Goal: Navigation & Orientation: Find specific page/section

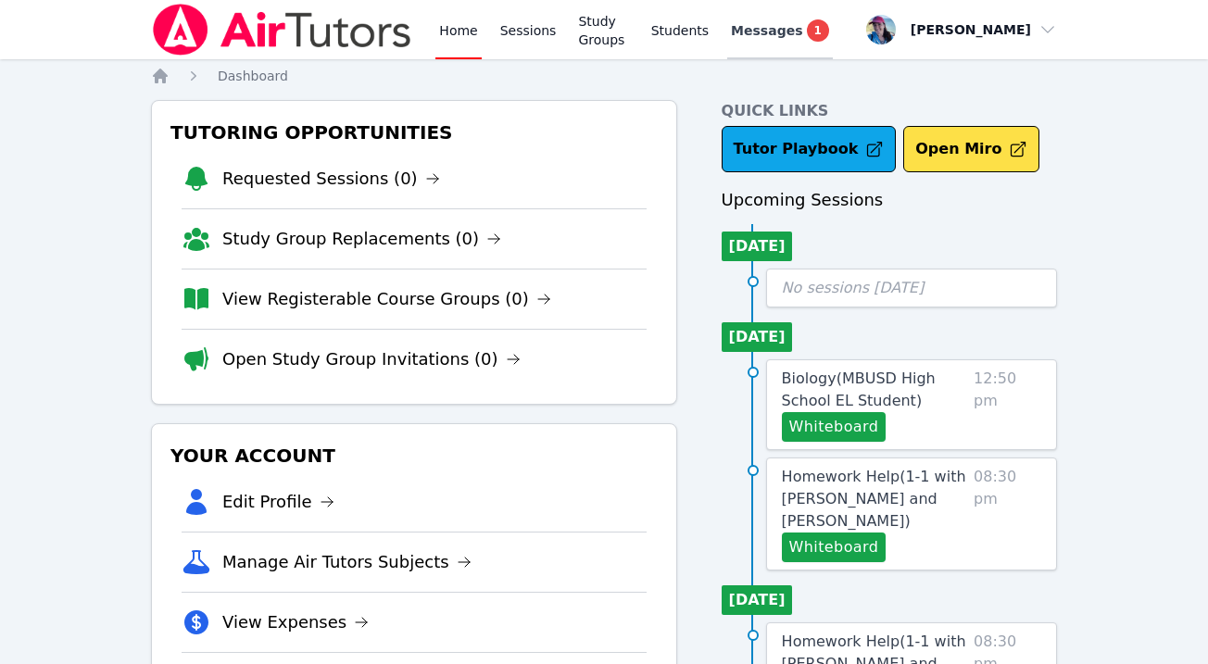
click at [739, 41] on div "Messages 1" at bounding box center [780, 30] width 98 height 22
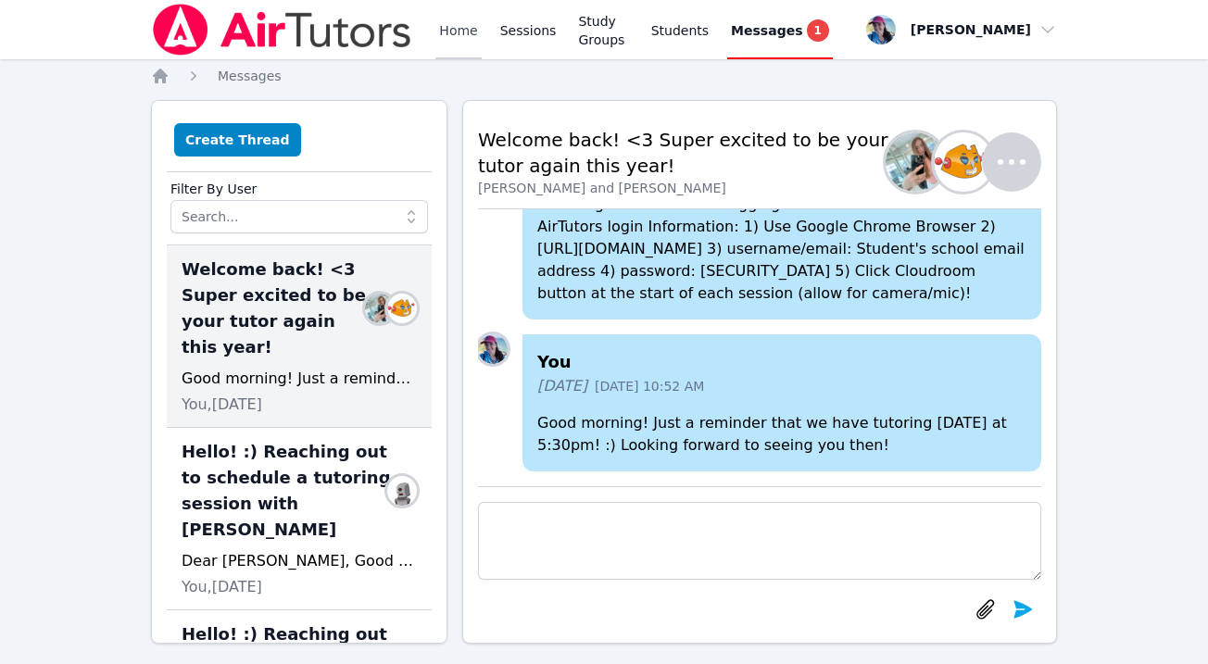
click at [444, 39] on link "Home" at bounding box center [457, 29] width 45 height 59
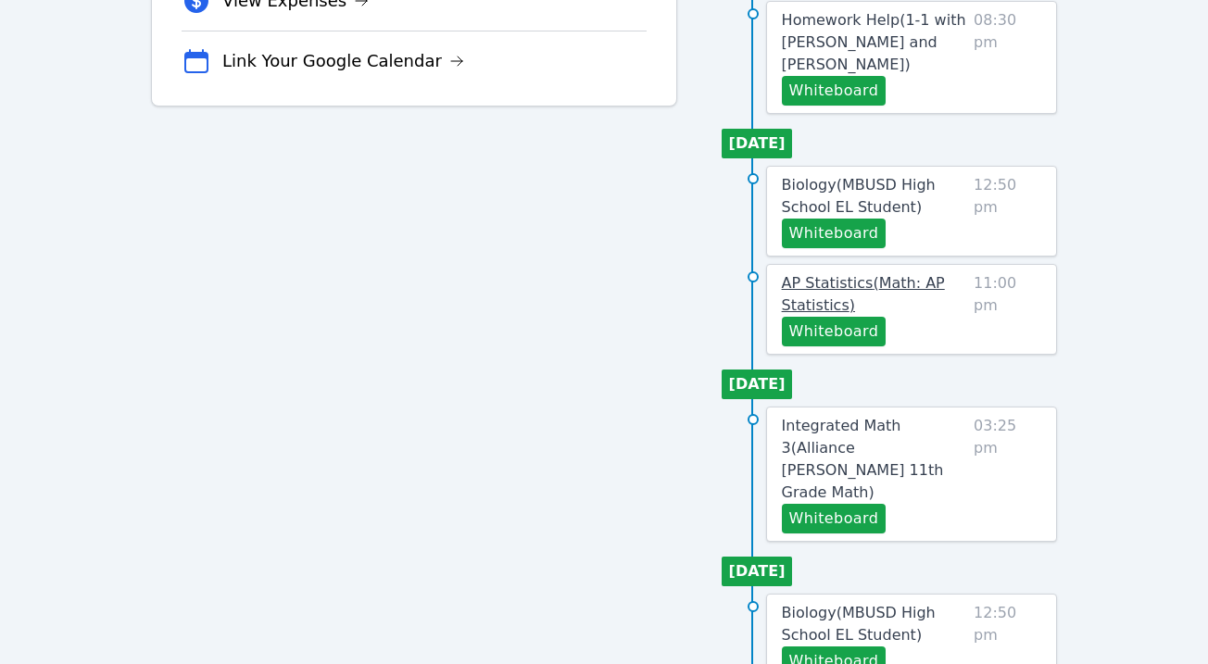
scroll to position [677, 0]
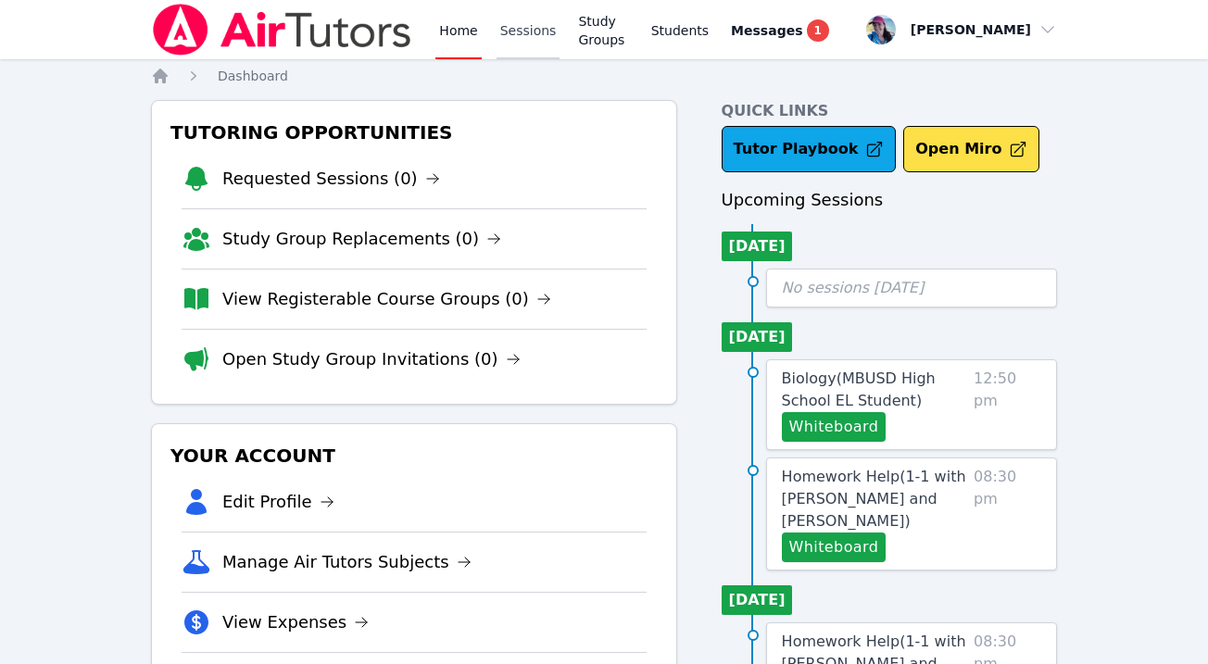
click at [513, 32] on link "Sessions" at bounding box center [529, 29] width 64 height 59
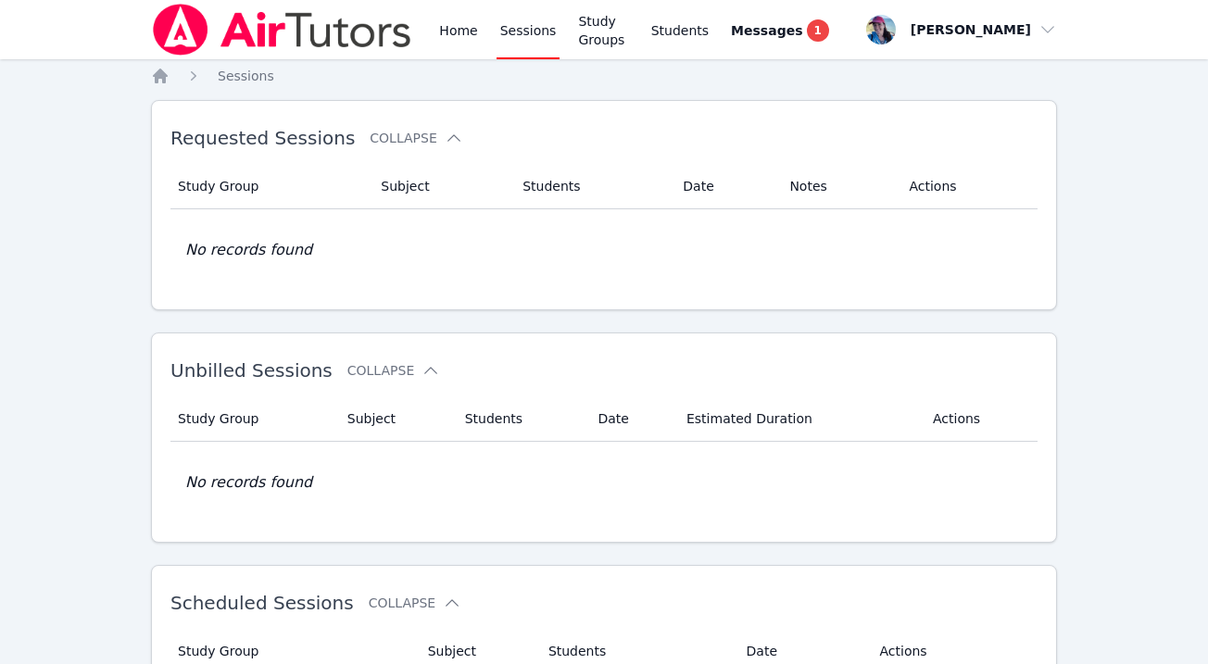
click at [429, 30] on div "Home Sessions Study Groups Students Messages 1" at bounding box center [492, 29] width 682 height 59
click at [448, 30] on link "Home" at bounding box center [457, 29] width 45 height 59
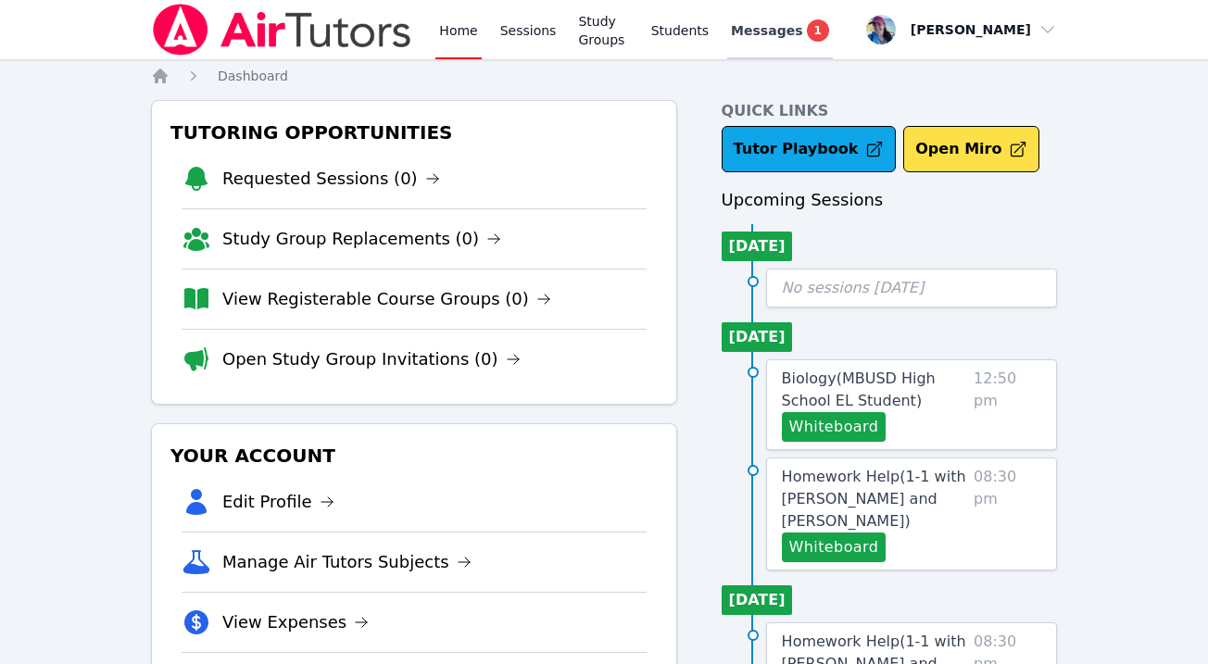
click at [774, 27] on span "Messages" at bounding box center [766, 30] width 71 height 19
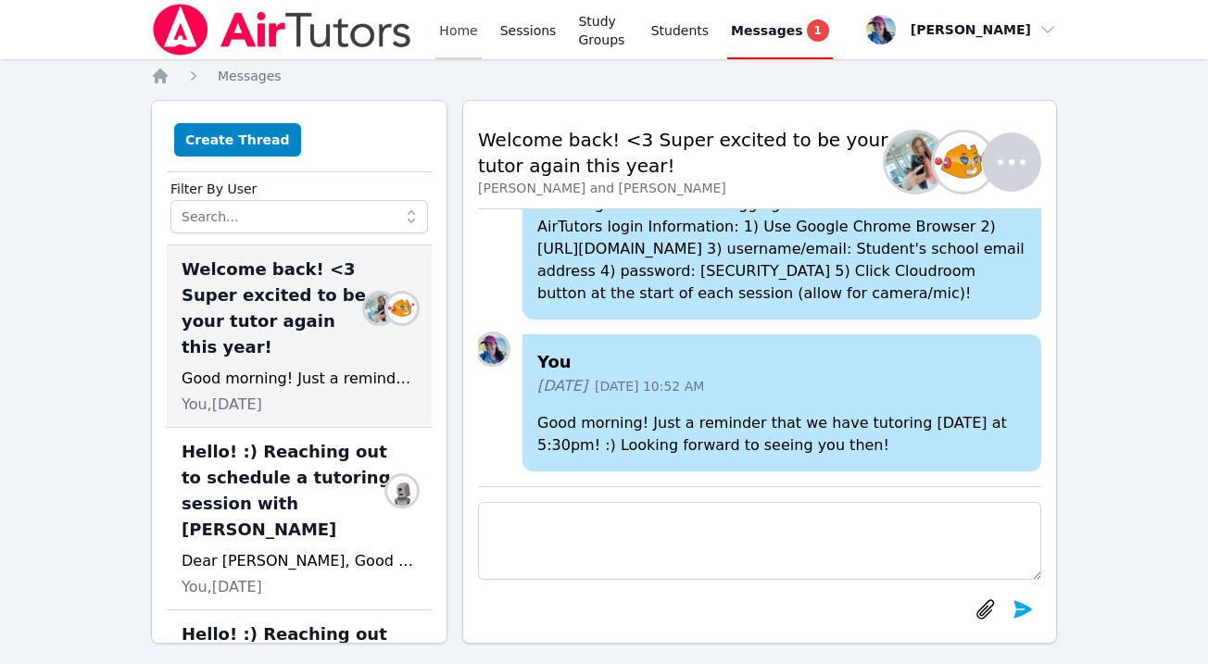
click at [476, 29] on link "Home" at bounding box center [457, 29] width 45 height 59
